Goal: Check status: Check status

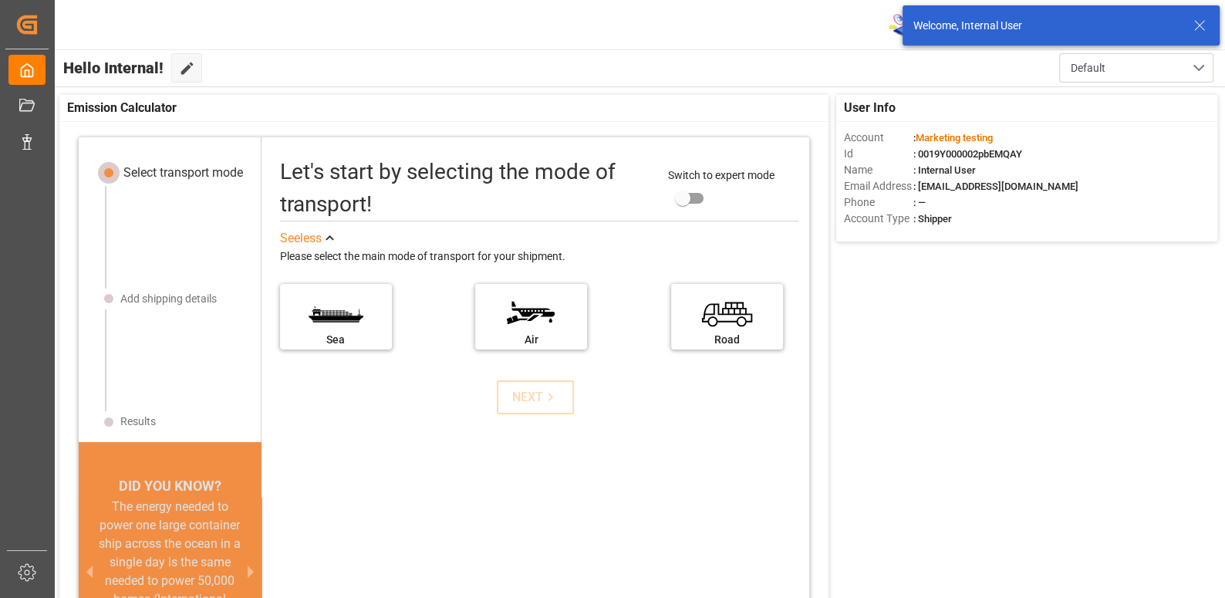
click at [1205, 21] on icon at bounding box center [1199, 25] width 19 height 19
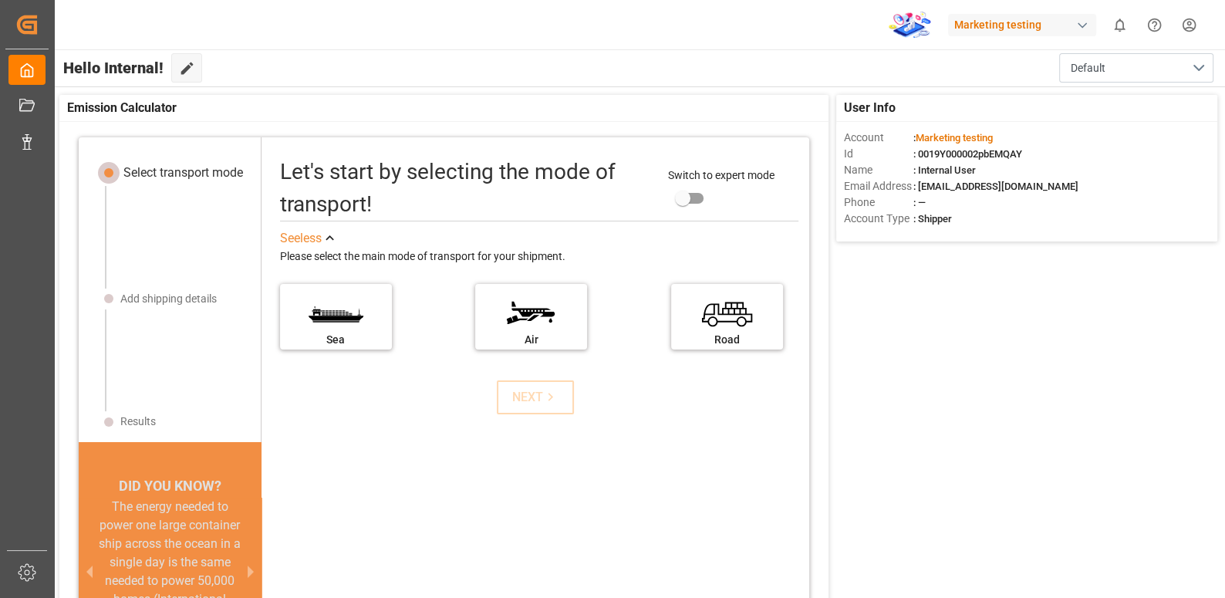
click at [1080, 18] on div "button" at bounding box center [1082, 25] width 15 height 15
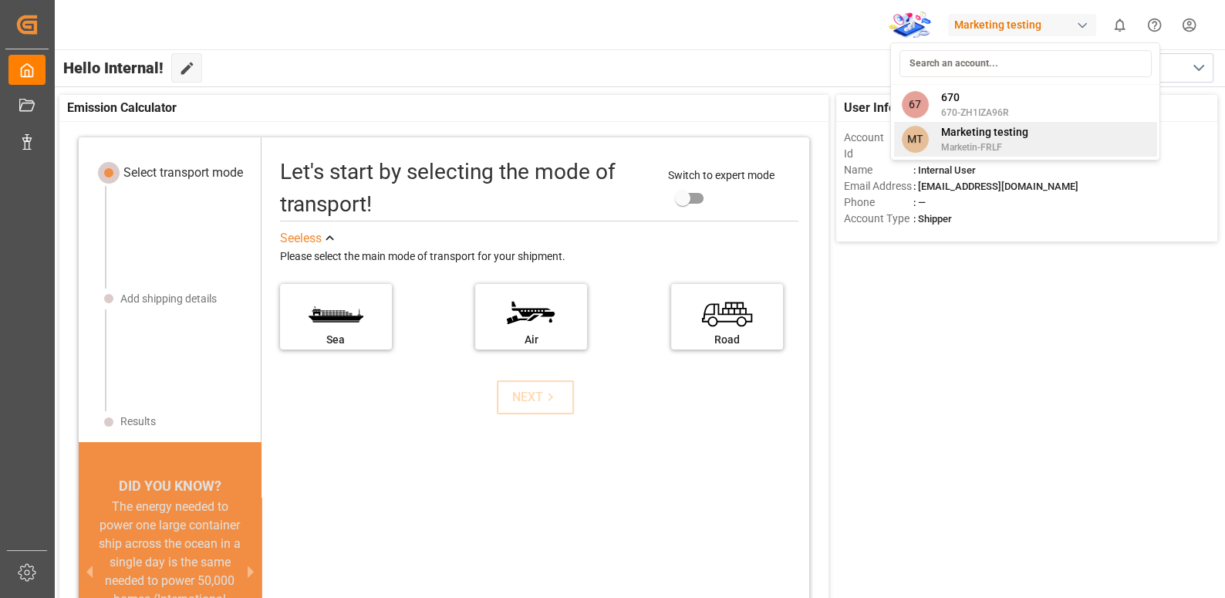
click at [1007, 131] on span "Marketing testing" at bounding box center [983, 132] width 87 height 16
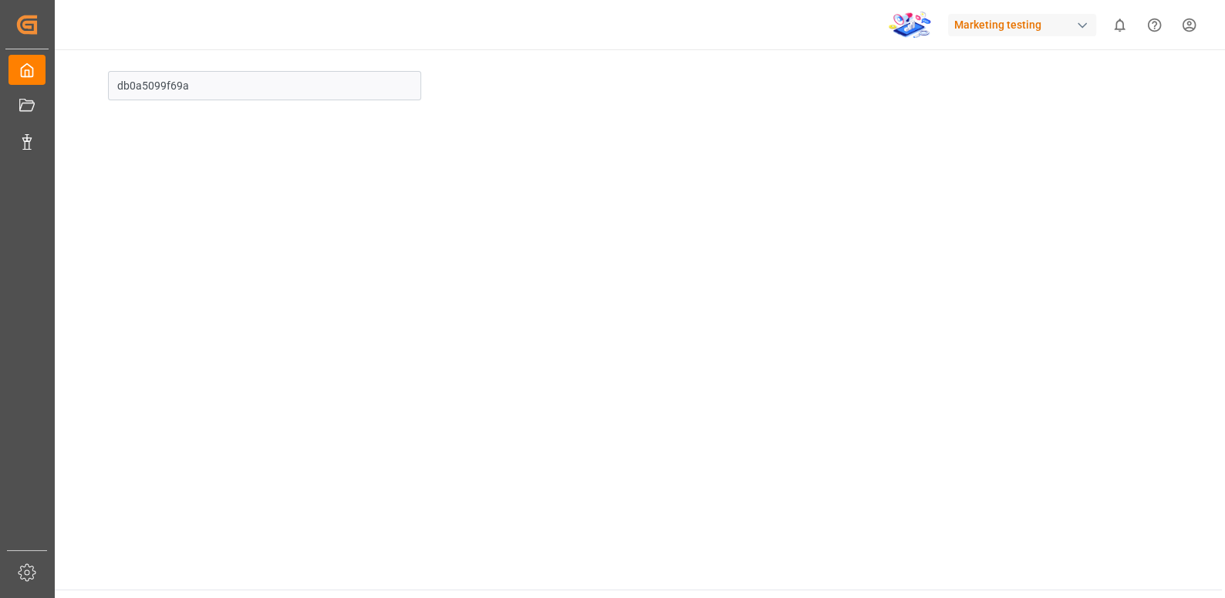
type input "Small tender"
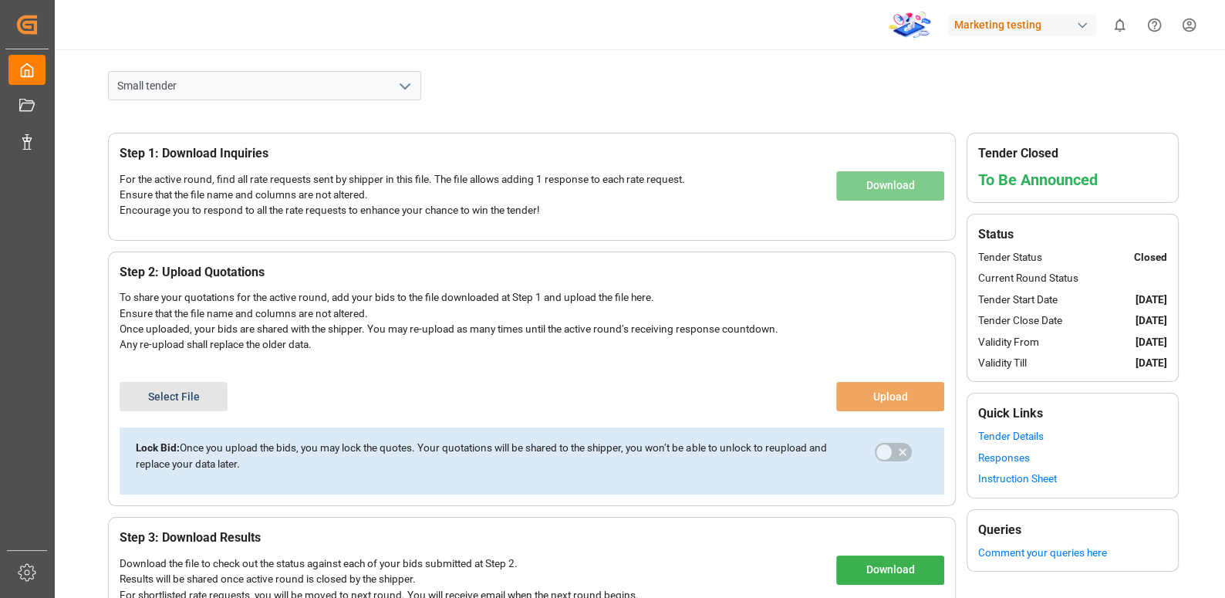
click at [410, 81] on icon "open menu" at bounding box center [405, 86] width 19 height 19
